Goal: Find specific page/section: Find specific page/section

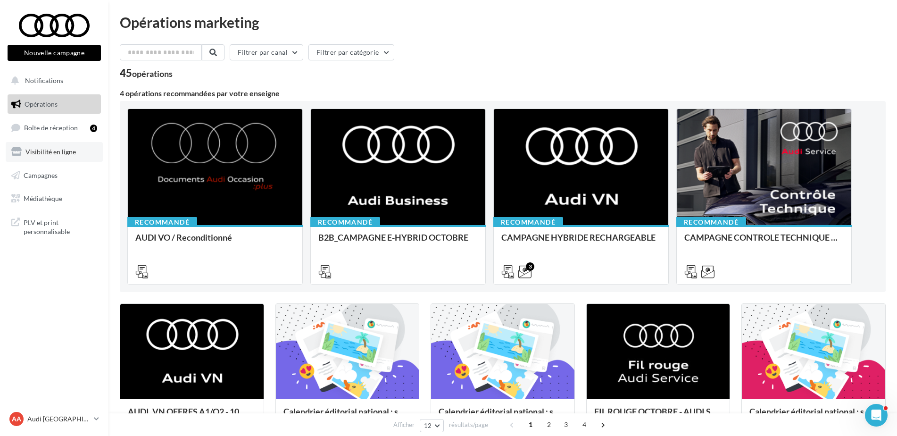
click at [39, 158] on link "Visibilité en ligne" at bounding box center [54, 152] width 97 height 20
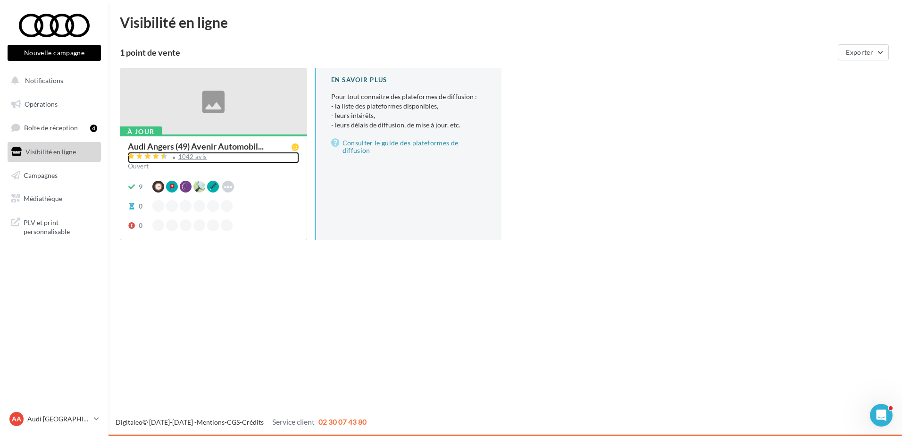
click at [190, 155] on div "1042 avis" at bounding box center [192, 157] width 29 height 6
